Goal: Task Accomplishment & Management: Complete application form

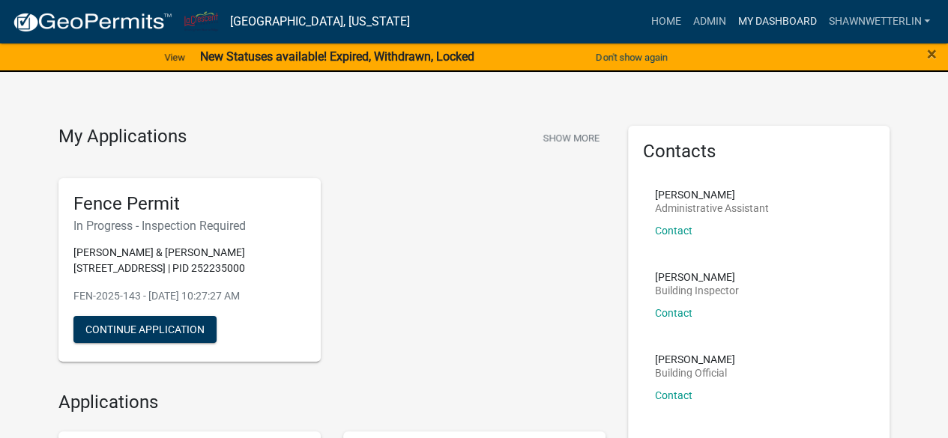
click at [775, 22] on link "My Dashboard" at bounding box center [777, 21] width 91 height 28
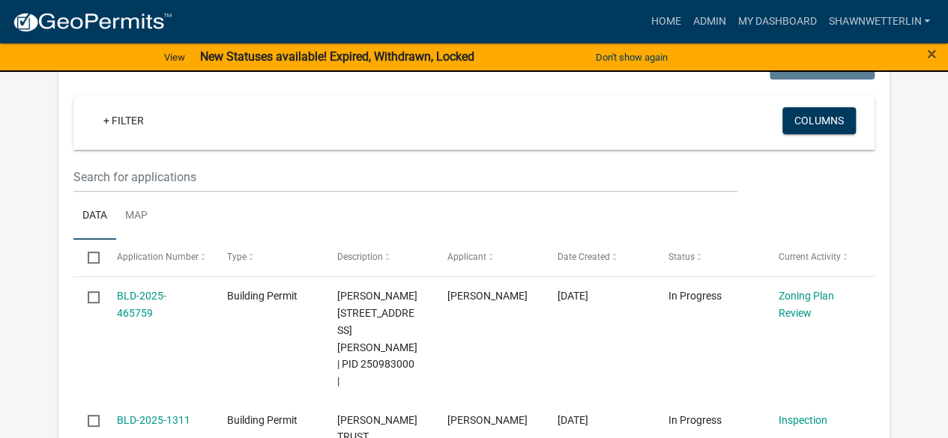
scroll to position [192, 0]
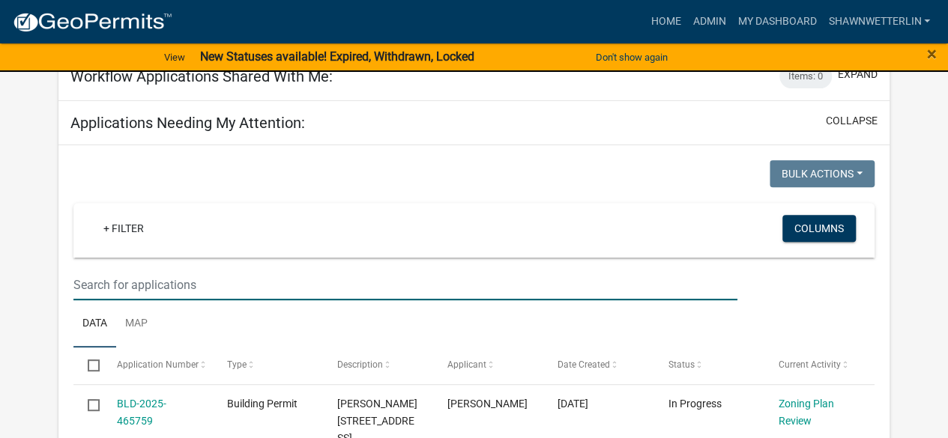
click at [135, 278] on input "text" at bounding box center [404, 285] width 663 height 31
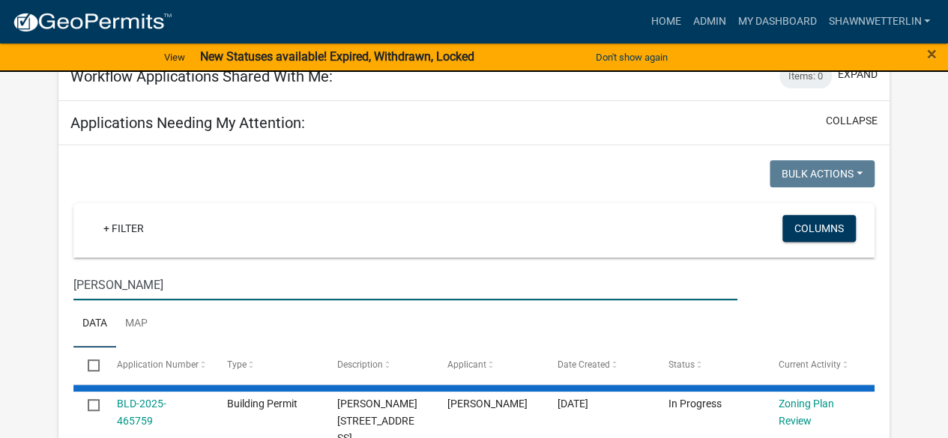
type input "[PERSON_NAME]"
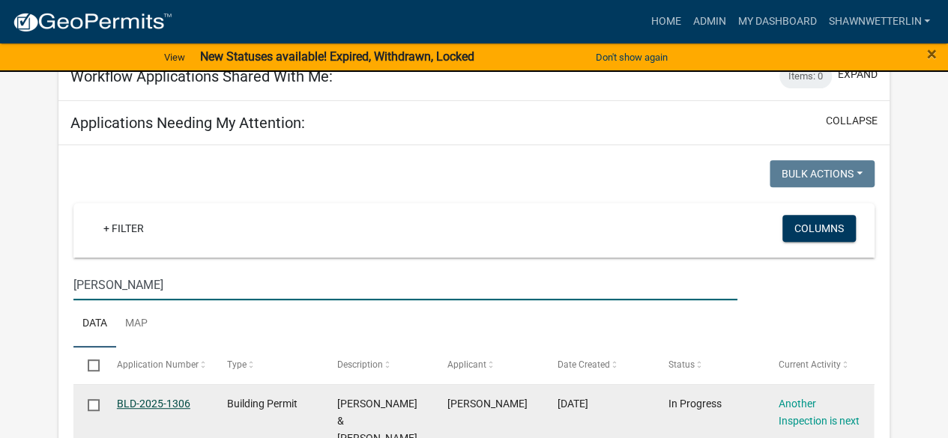
click at [139, 399] on link "BLD-2025-1306" at bounding box center [153, 404] width 73 height 12
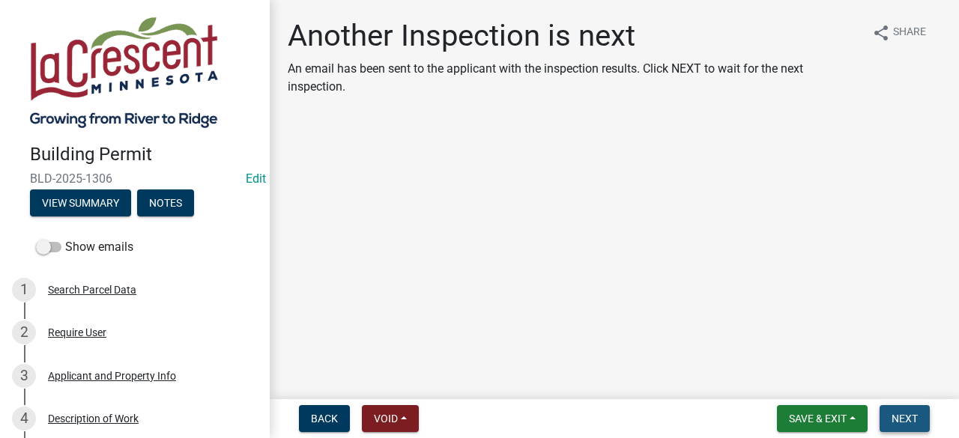
click at [892, 416] on span "Next" at bounding box center [905, 419] width 26 height 12
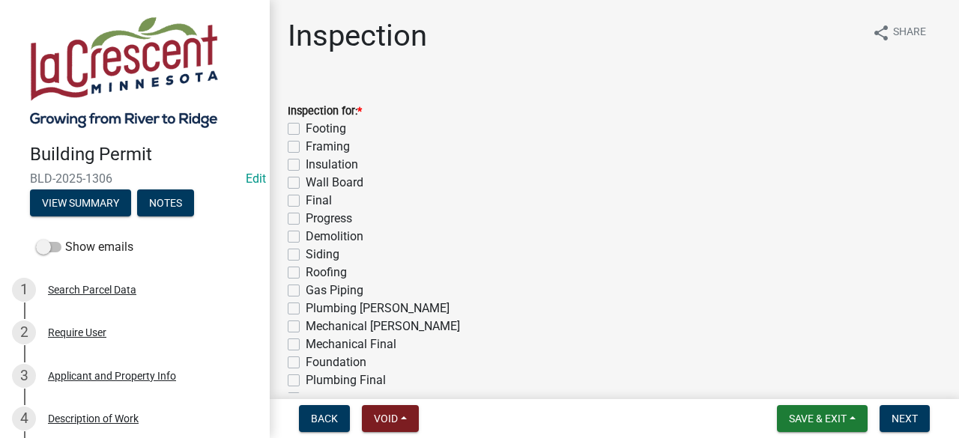
click at [306, 274] on label "Roofing" at bounding box center [326, 273] width 41 height 18
click at [306, 274] on input "Roofing" at bounding box center [311, 269] width 10 height 10
checkbox input "true"
checkbox input "false"
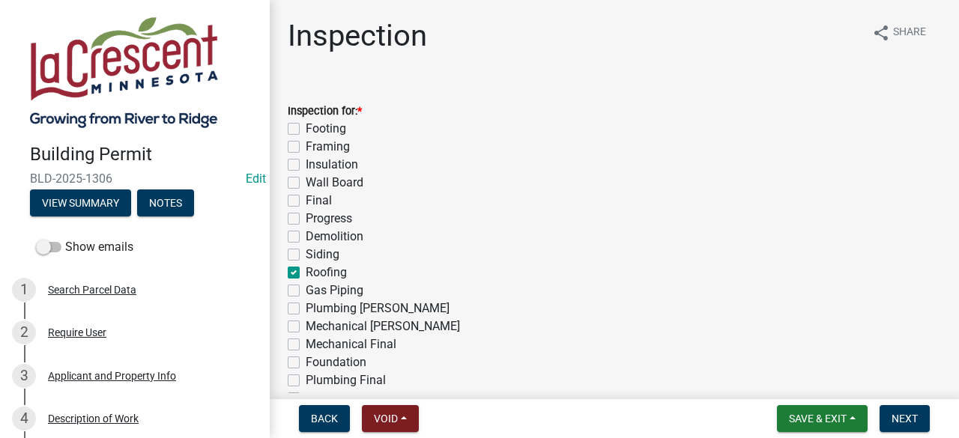
checkbox input "false"
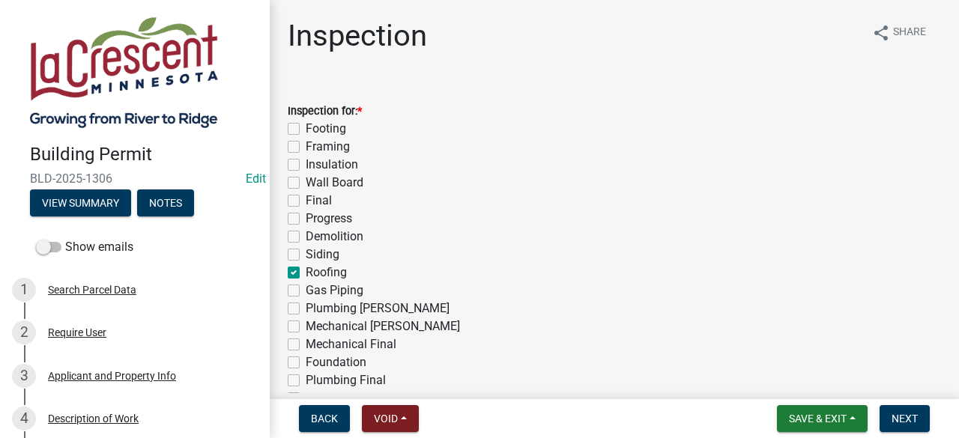
checkbox input "false"
checkbox input "true"
checkbox input "false"
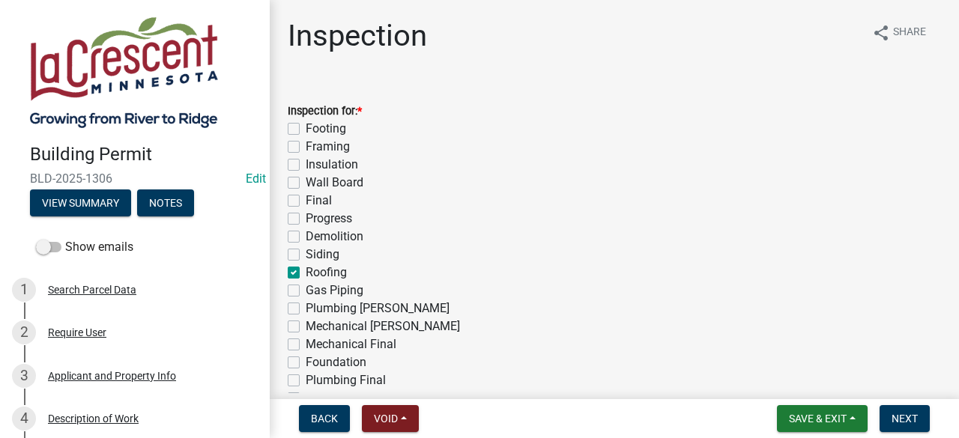
checkbox input "false"
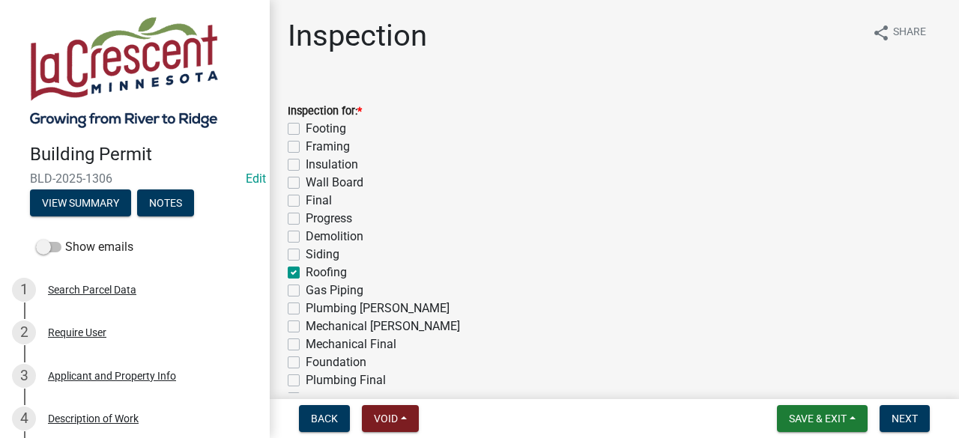
checkbox input "false"
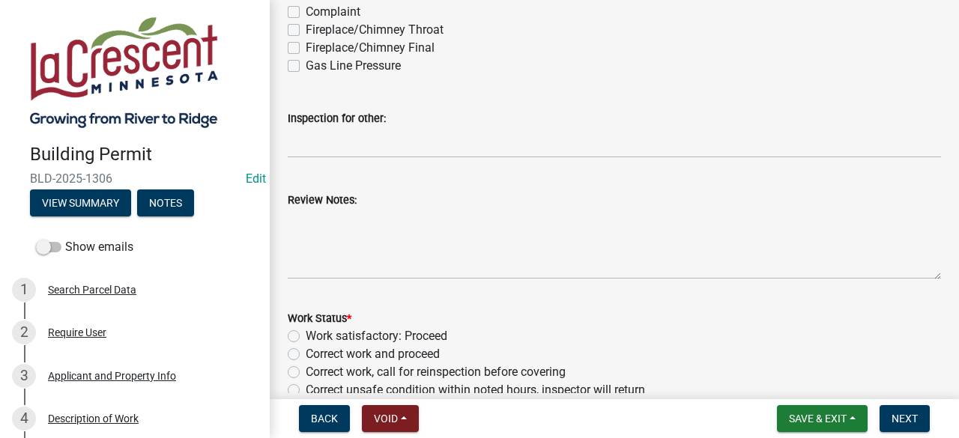
scroll to position [426, 0]
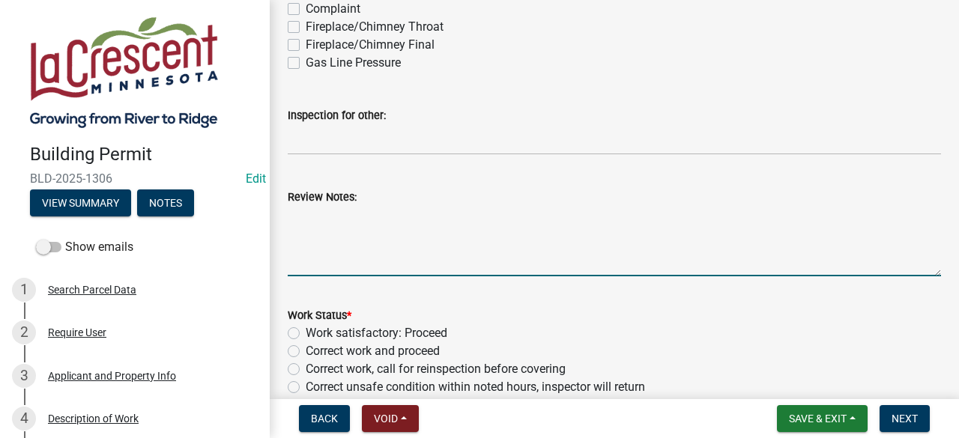
click at [397, 232] on textarea "Review Notes:" at bounding box center [615, 241] width 654 height 70
type textarea "Roofing has been completed."
click at [306, 336] on label "Work satisfactory: Proceed" at bounding box center [377, 334] width 142 height 18
click at [306, 334] on input "Work satisfactory: Proceed" at bounding box center [311, 330] width 10 height 10
radio input "true"
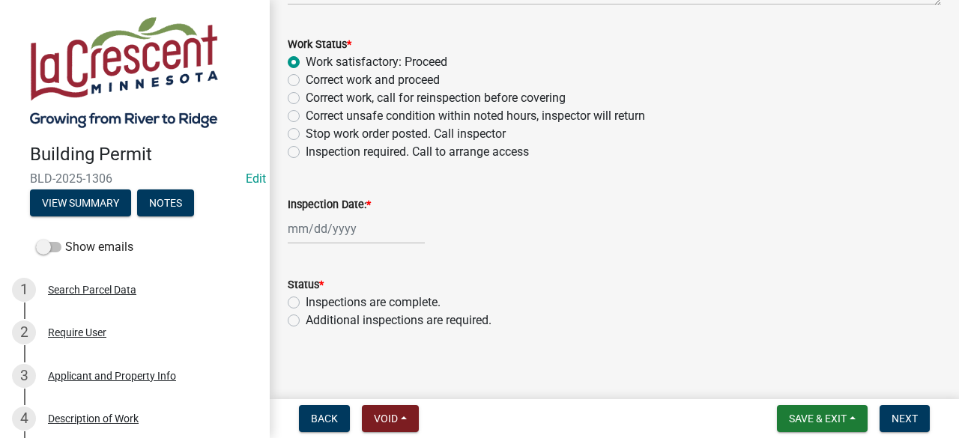
scroll to position [699, 0]
click at [373, 229] on div at bounding box center [356, 227] width 137 height 31
select select "8"
select select "2025"
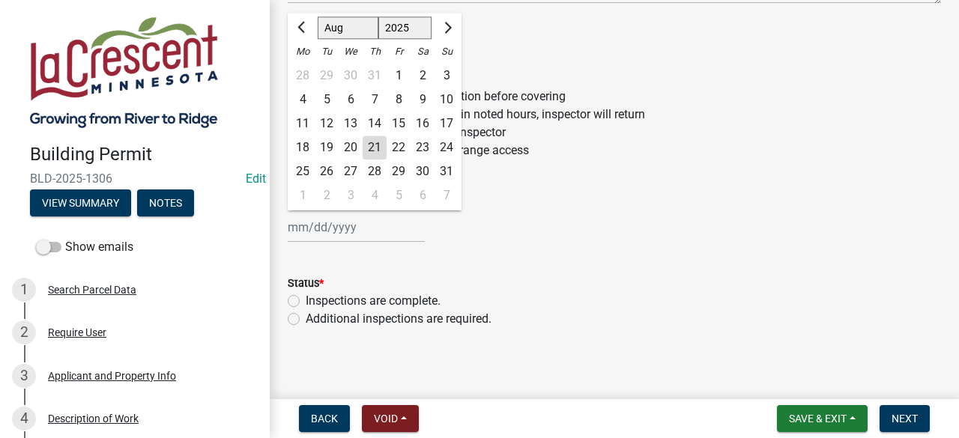
click at [375, 147] on div "21" at bounding box center [375, 148] width 24 height 24
type input "[DATE]"
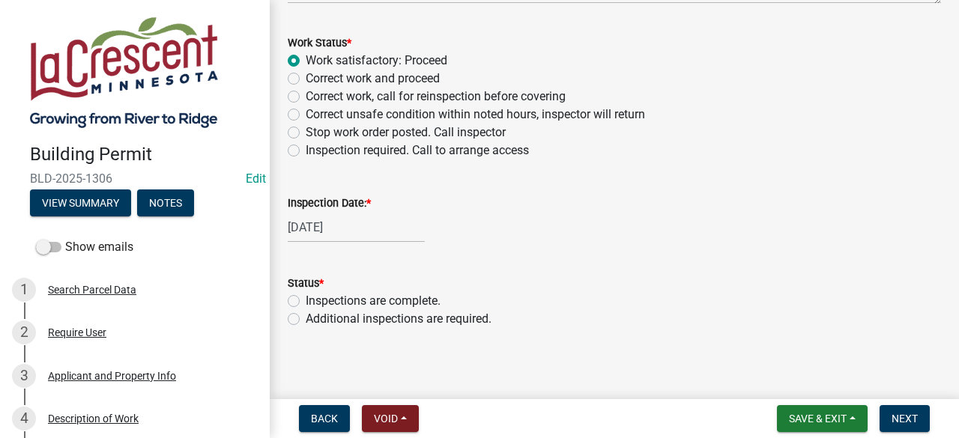
click at [306, 321] on label "Additional inspections are required." at bounding box center [399, 319] width 186 height 18
click at [306, 320] on input "Additional inspections are required." at bounding box center [311, 315] width 10 height 10
radio input "true"
click at [904, 413] on span "Next" at bounding box center [905, 419] width 26 height 12
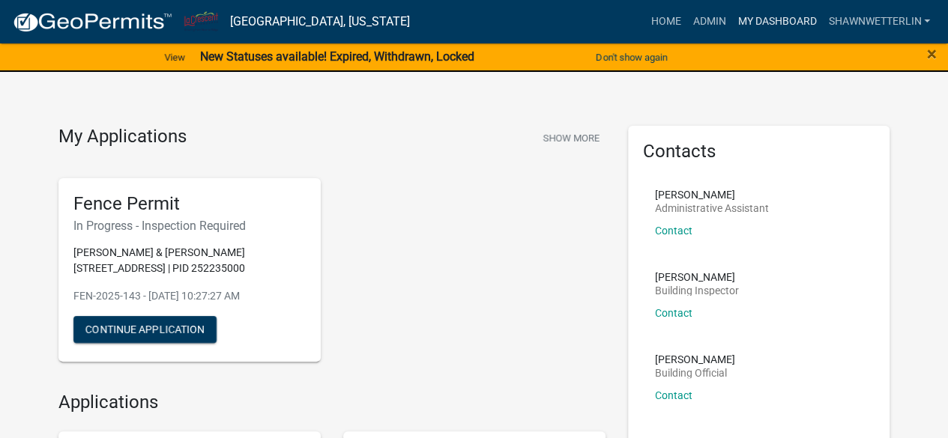
click at [763, 14] on link "My Dashboard" at bounding box center [777, 21] width 91 height 28
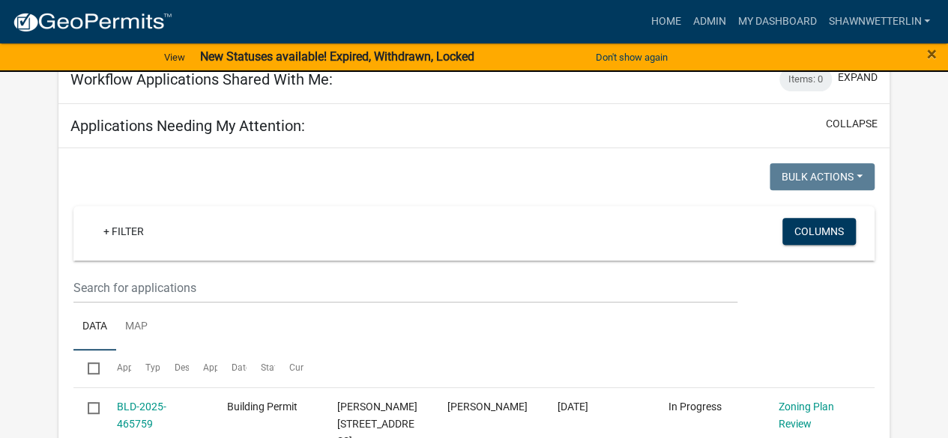
scroll to position [210, 0]
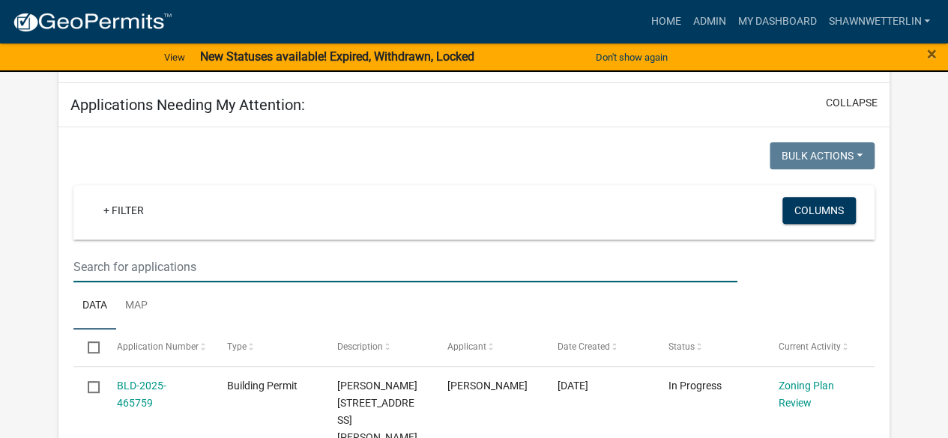
click at [245, 253] on input "text" at bounding box center [404, 267] width 663 height 31
type input "bridle"
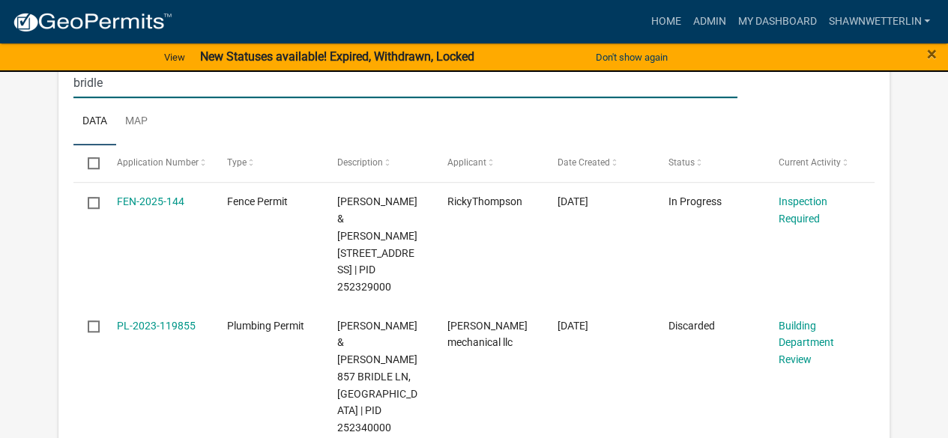
scroll to position [402, 0]
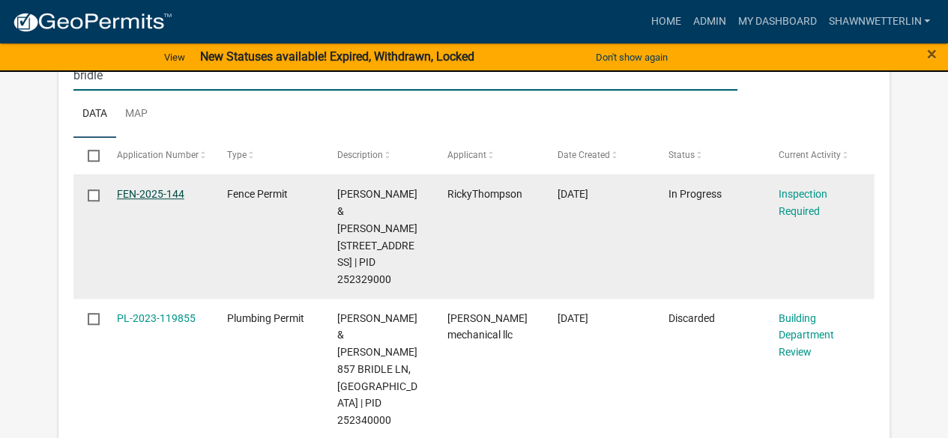
click at [162, 194] on link "FEN-2025-144" at bounding box center [150, 194] width 67 height 12
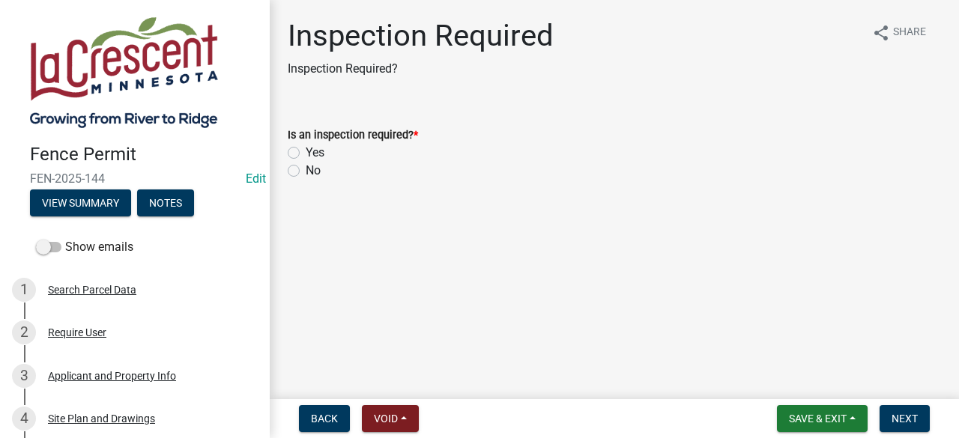
click at [306, 153] on label "Yes" at bounding box center [315, 153] width 19 height 18
click at [306, 153] on input "Yes" at bounding box center [311, 149] width 10 height 10
radio input "true"
click at [896, 414] on span "Next" at bounding box center [905, 419] width 26 height 12
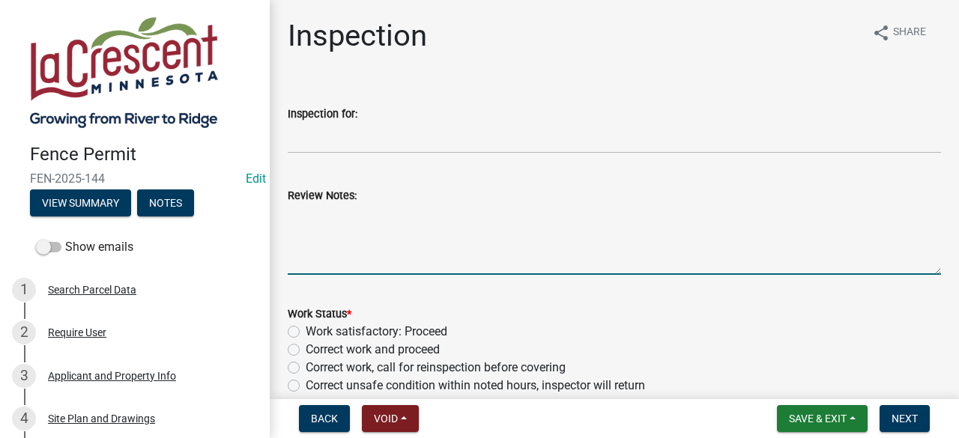
click at [372, 257] on textarea "Review Notes:" at bounding box center [615, 240] width 654 height 70
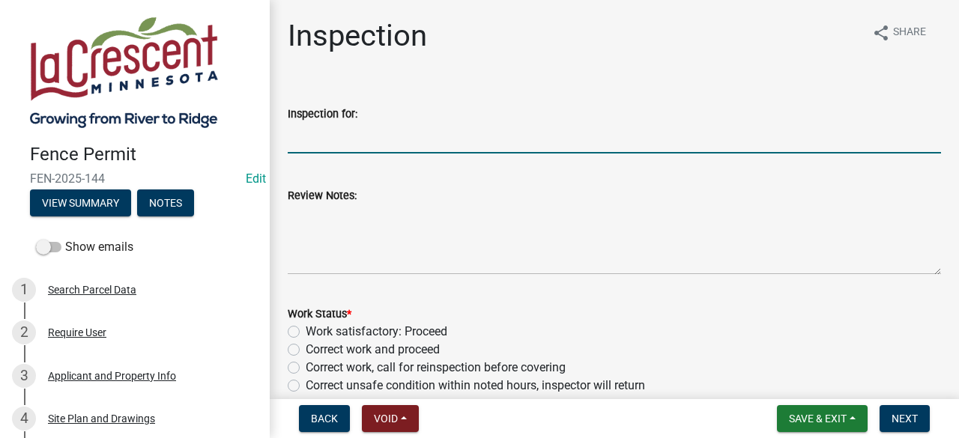
click at [342, 140] on input "Inspection for:" at bounding box center [615, 138] width 654 height 31
type input "Rear yard fence"
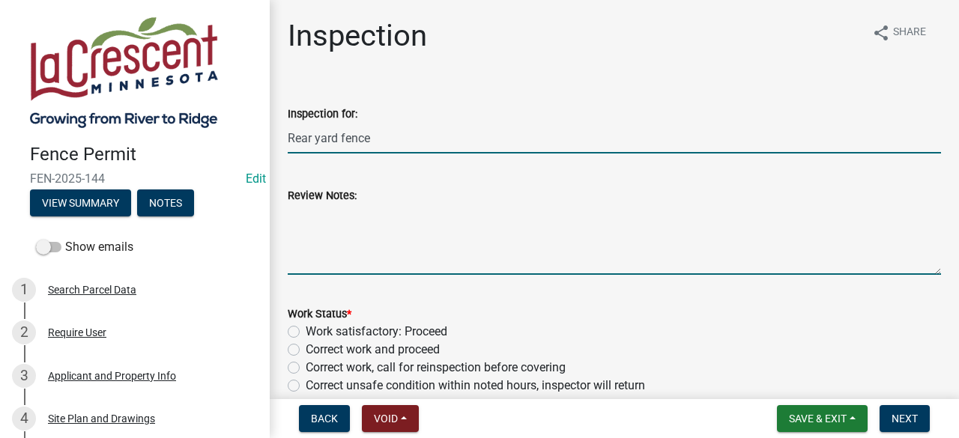
click at [337, 225] on textarea "Review Notes:" at bounding box center [615, 240] width 654 height 70
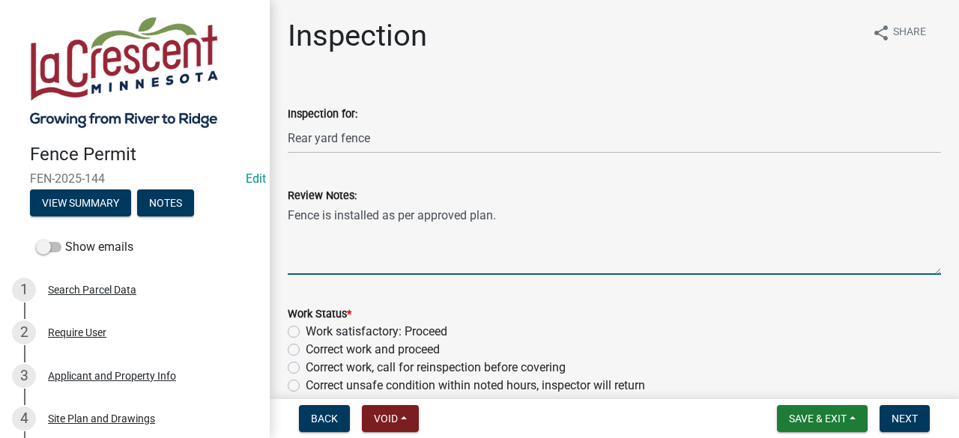
type textarea "Fence is installed as per approved plan."
click at [306, 329] on label "Work satisfactory: Proceed" at bounding box center [377, 332] width 142 height 18
click at [306, 329] on input "Work satisfactory: Proceed" at bounding box center [311, 328] width 10 height 10
radio input "true"
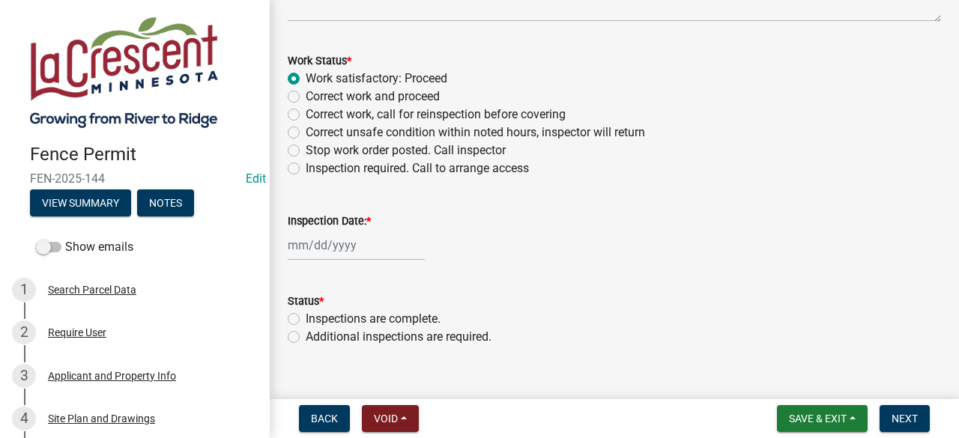
scroll to position [277, 0]
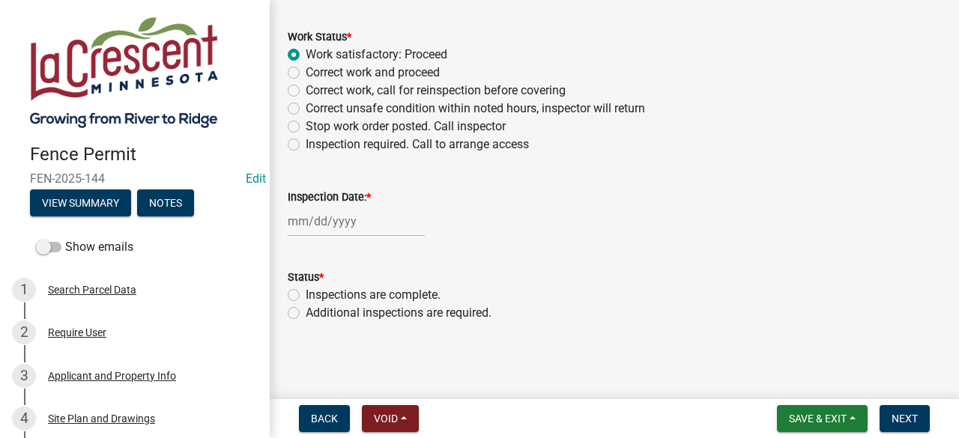
select select "8"
select select "2025"
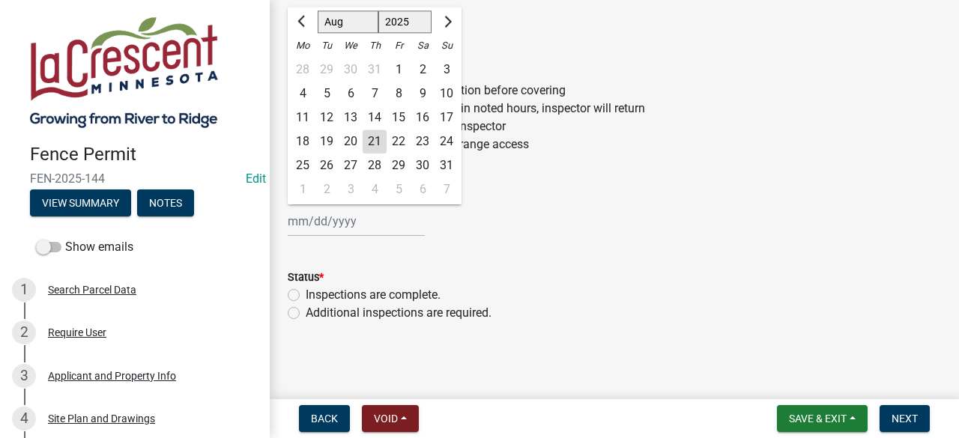
click at [353, 226] on div "Jan Feb Mar Apr May Jun Jul Aug Sep Oct Nov Dec 1525 1526 1527 1528 1529 1530 1…" at bounding box center [356, 221] width 137 height 31
click at [376, 139] on div "21" at bounding box center [375, 142] width 24 height 24
type input "[DATE]"
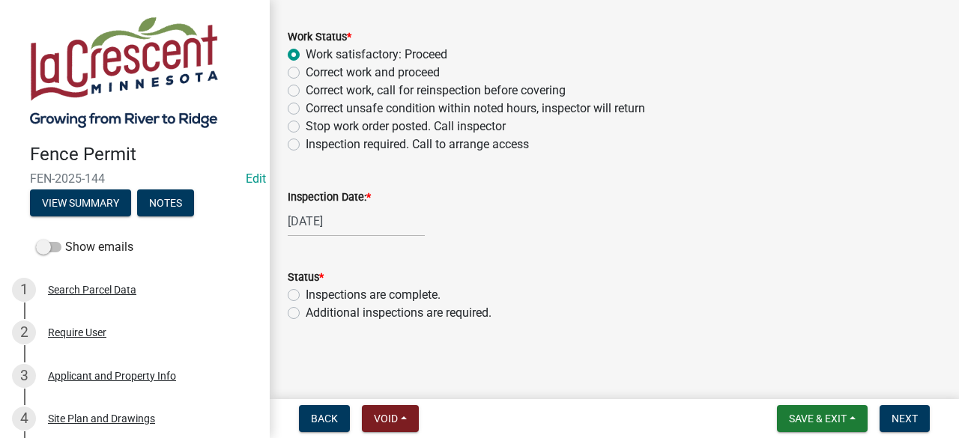
click at [306, 293] on label "Inspections are complete." at bounding box center [373, 295] width 135 height 18
click at [306, 293] on input "Inspections are complete." at bounding box center [311, 291] width 10 height 10
radio input "true"
click at [896, 414] on span "Next" at bounding box center [905, 419] width 26 height 12
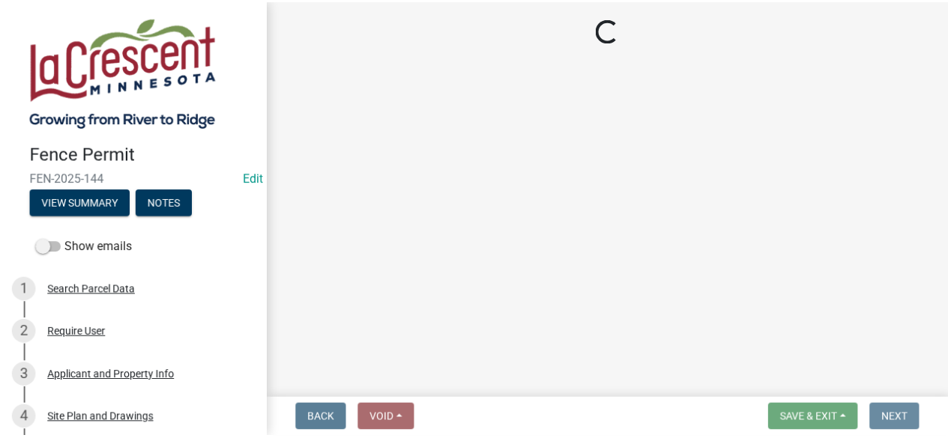
scroll to position [0, 0]
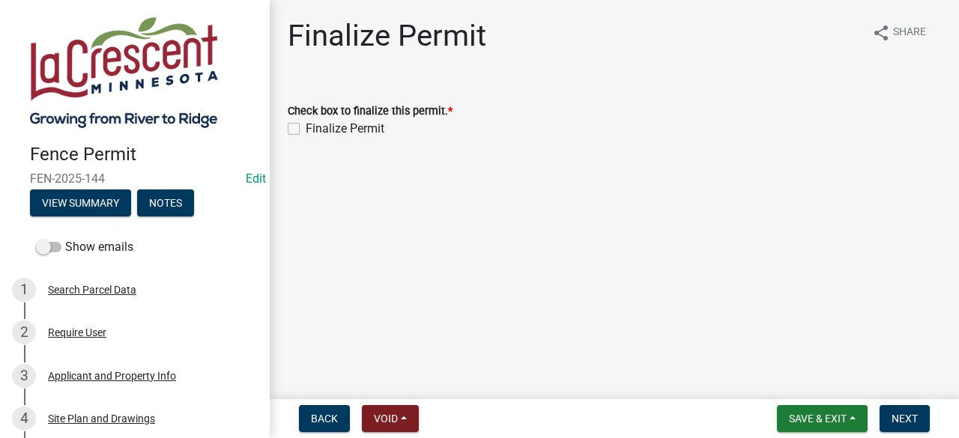
click at [306, 127] on label "Finalize Permit" at bounding box center [345, 129] width 79 height 18
click at [306, 127] on input "Finalize Permit" at bounding box center [311, 125] width 10 height 10
checkbox input "true"
click at [907, 419] on span "Next" at bounding box center [905, 419] width 26 height 12
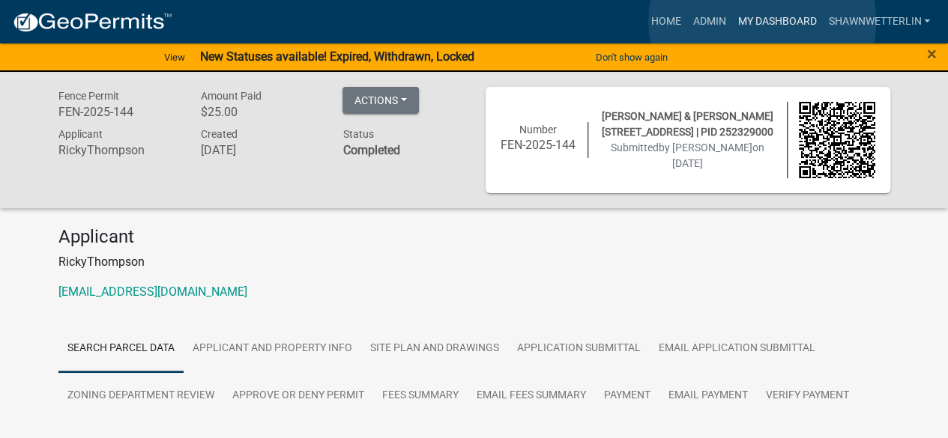
click at [762, 21] on link "My Dashboard" at bounding box center [777, 21] width 91 height 28
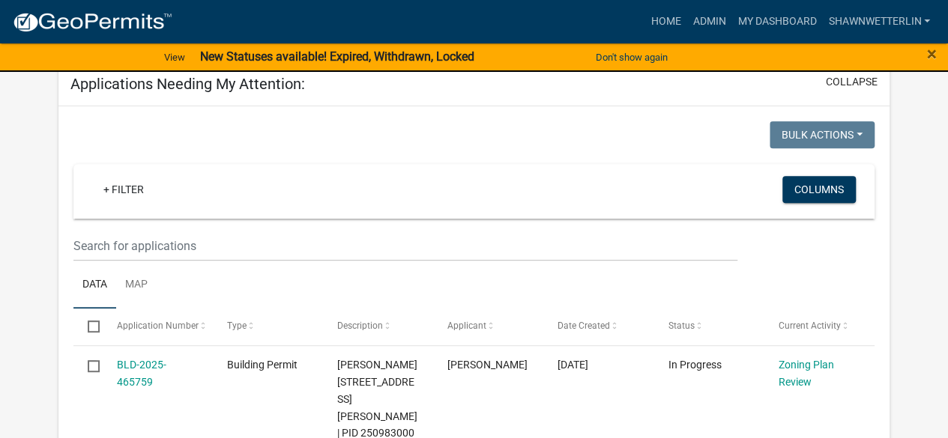
scroll to position [258, 0]
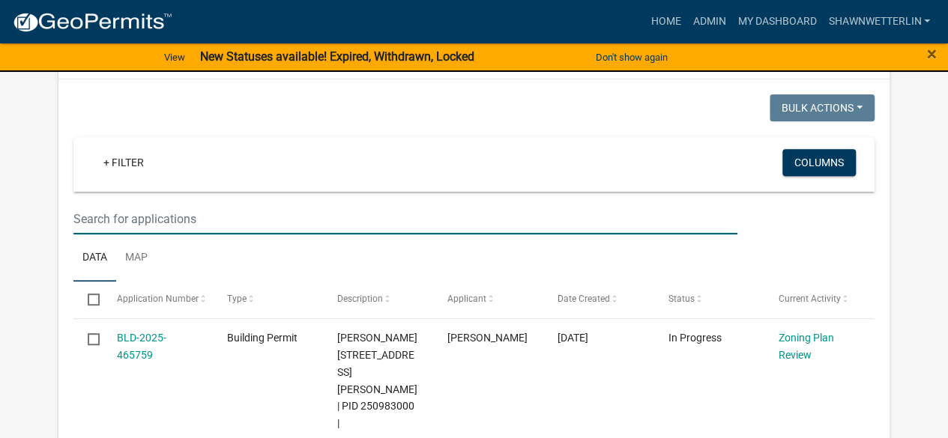
click at [250, 212] on input "text" at bounding box center [404, 219] width 663 height 31
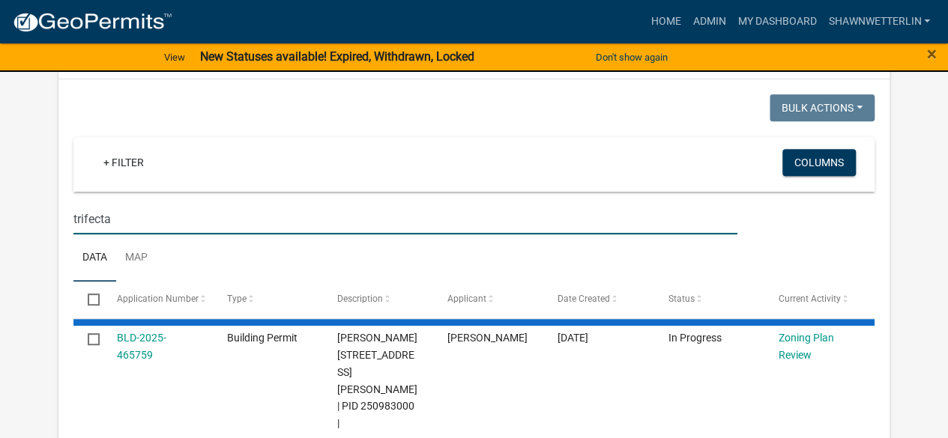
type input "trifecta"
